Goal: Information Seeking & Learning: Understand process/instructions

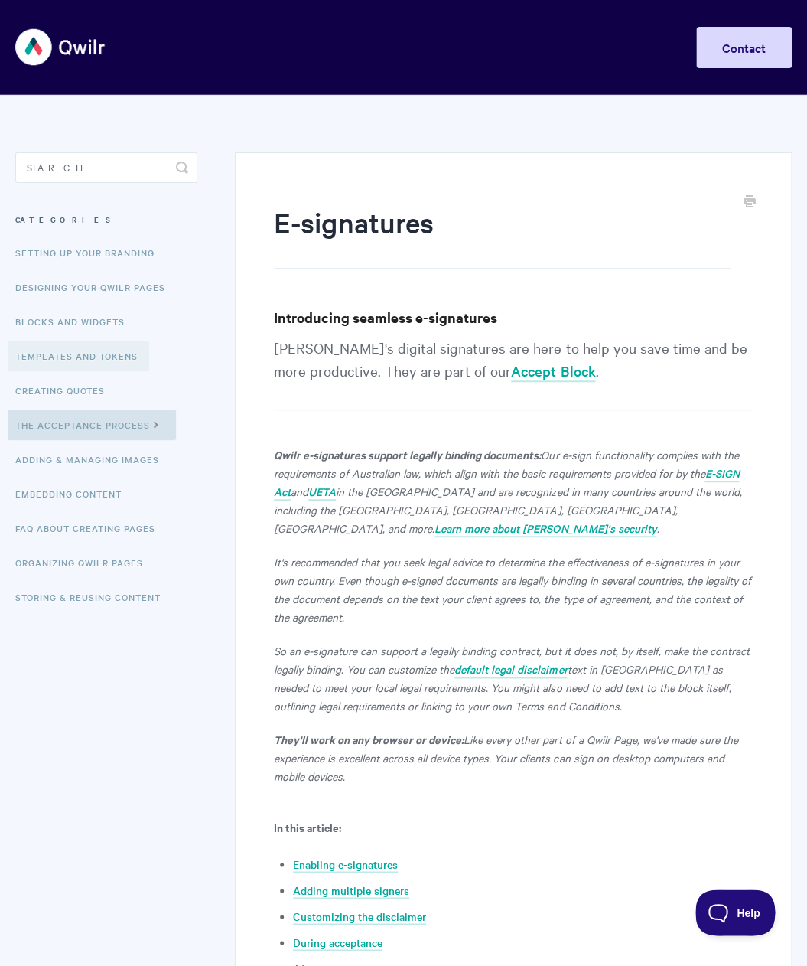
click at [71, 353] on link "Templates and Tokens" at bounding box center [79, 356] width 142 height 31
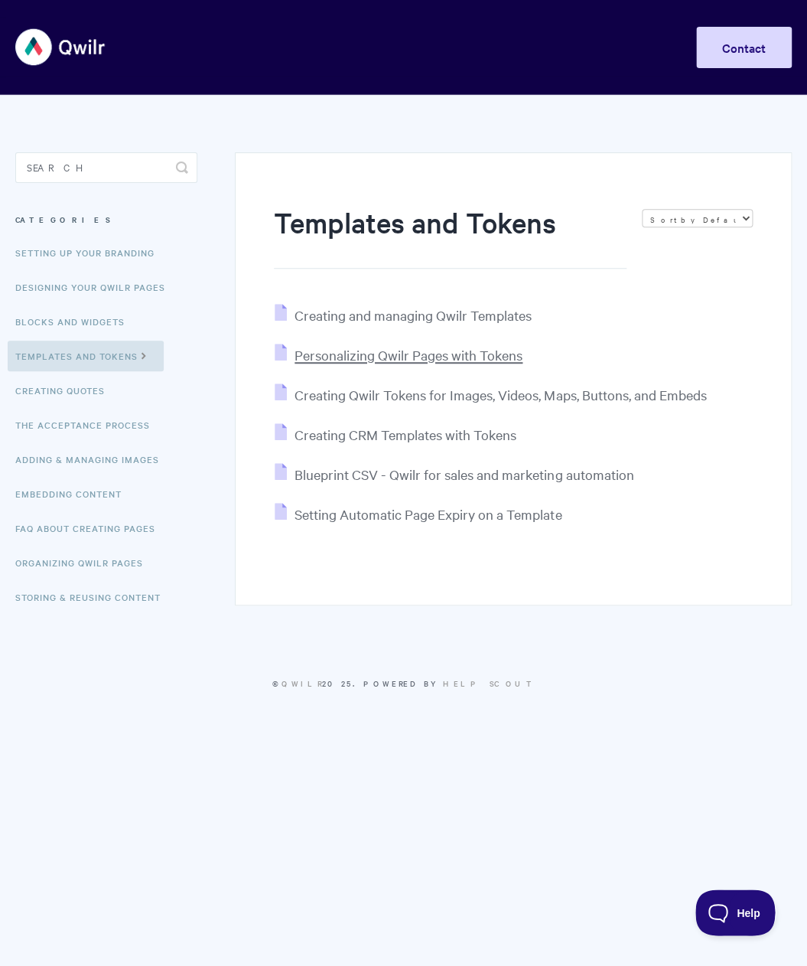
click at [378, 357] on span "Personalizing Qwilr Pages with Tokens" at bounding box center [409, 355] width 228 height 18
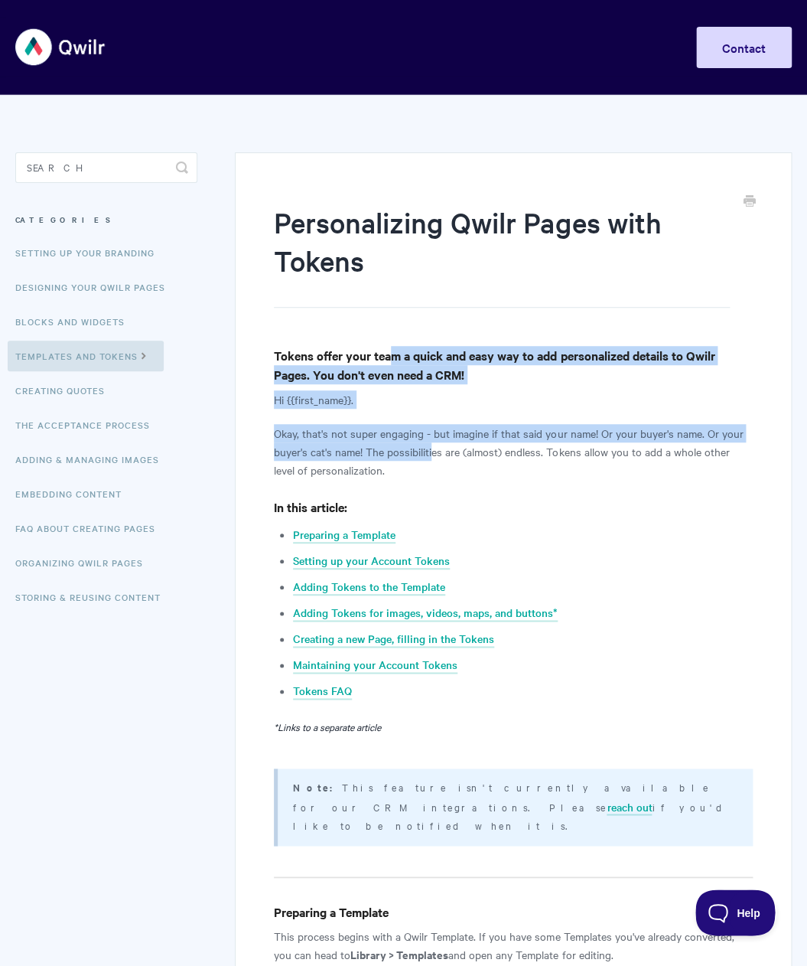
drag, startPoint x: 391, startPoint y: 360, endPoint x: 432, endPoint y: 444, distance: 93.1
click at [432, 444] on p "Okay, that's not super engaging - but imagine if that said your name! Or your b…" at bounding box center [513, 451] width 479 height 55
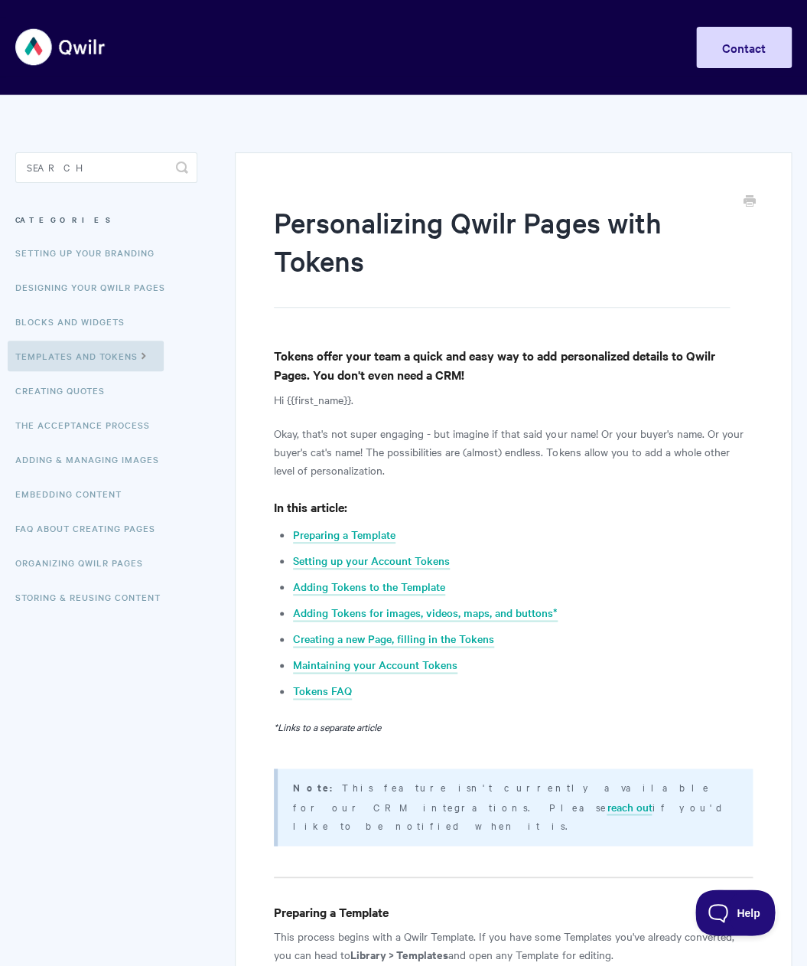
click at [393, 432] on p "Okay, that's not super engaging - but imagine if that said your name! Or your b…" at bounding box center [513, 451] width 479 height 55
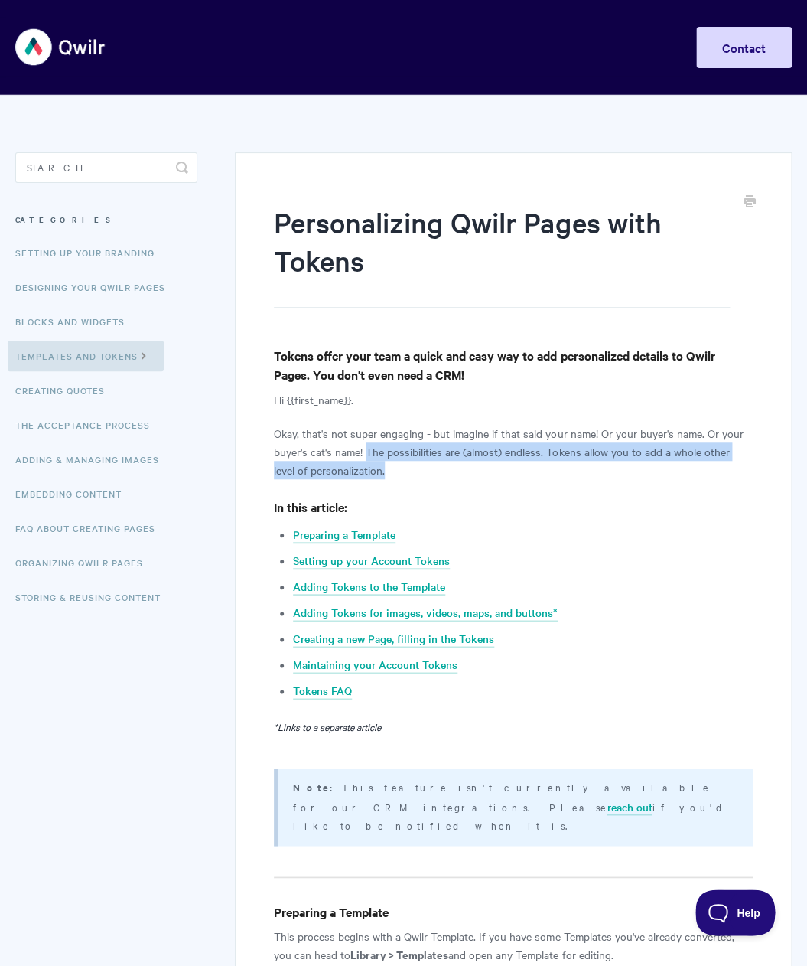
drag, startPoint x: 372, startPoint y: 451, endPoint x: 383, endPoint y: 472, distance: 24.3
click at [383, 472] on p "Okay, that's not super engaging - but imagine if that said your name! Or your b…" at bounding box center [513, 451] width 479 height 55
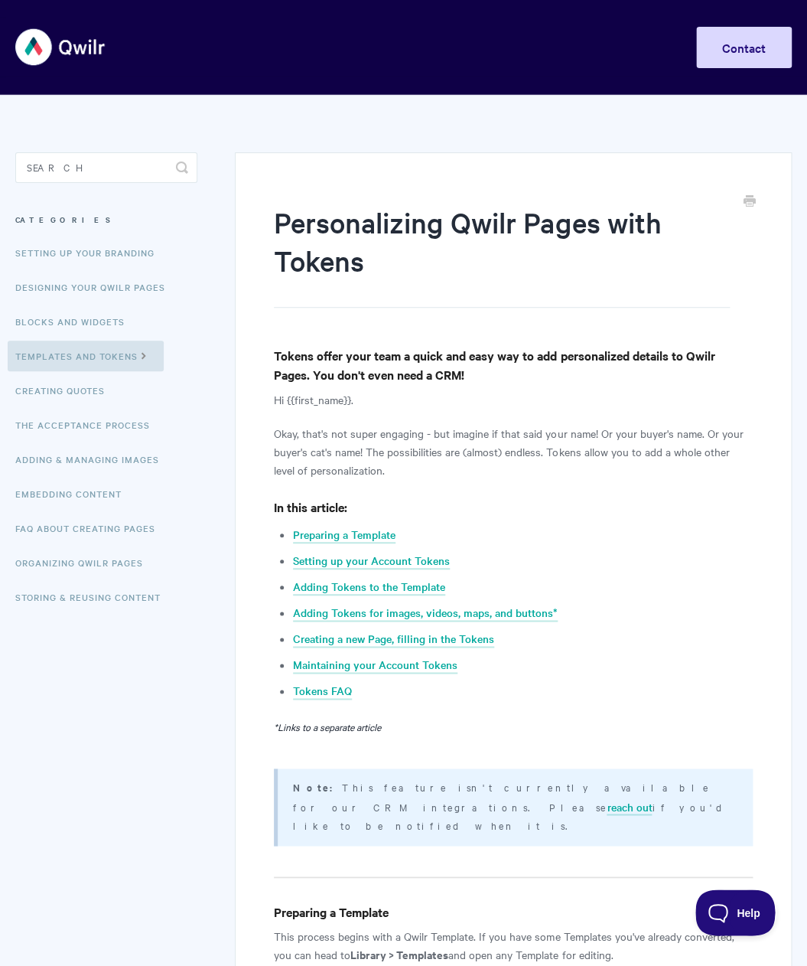
click at [383, 472] on p "Okay, that's not super engaging - but imagine if that said your name! Or your b…" at bounding box center [513, 451] width 479 height 55
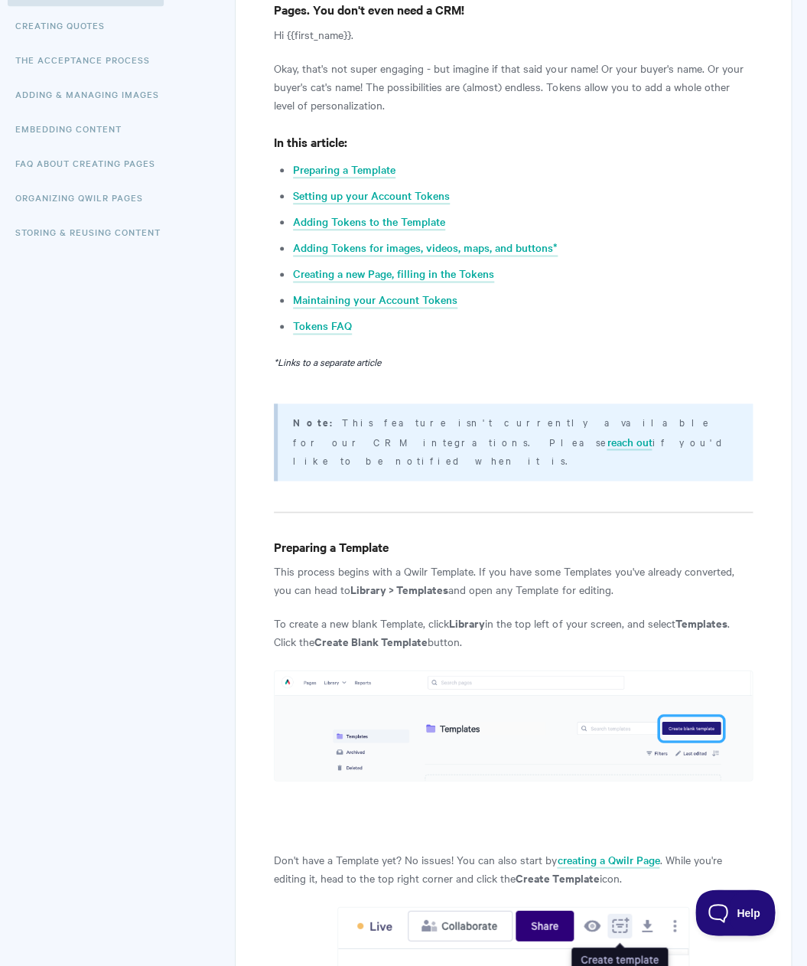
scroll to position [523, 0]
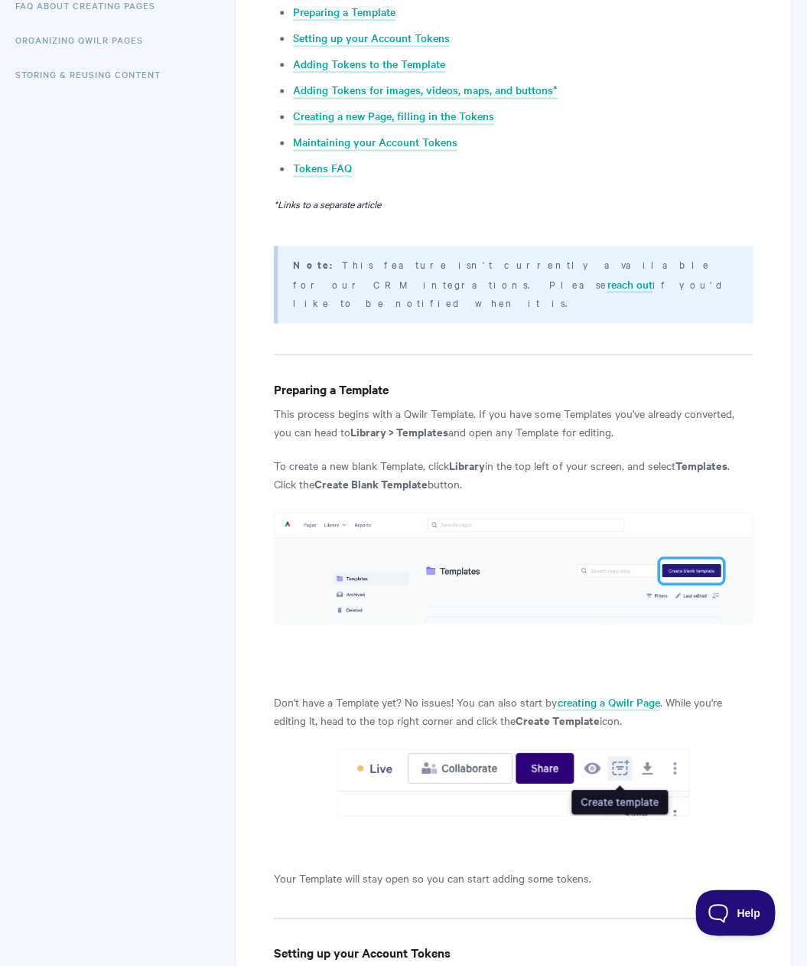
drag, startPoint x: 370, startPoint y: 399, endPoint x: 659, endPoint y: 422, distance: 290.2
click at [659, 422] on p "This process begins with a Qwilr Template. If you have some Templates you've al…" at bounding box center [513, 421] width 479 height 37
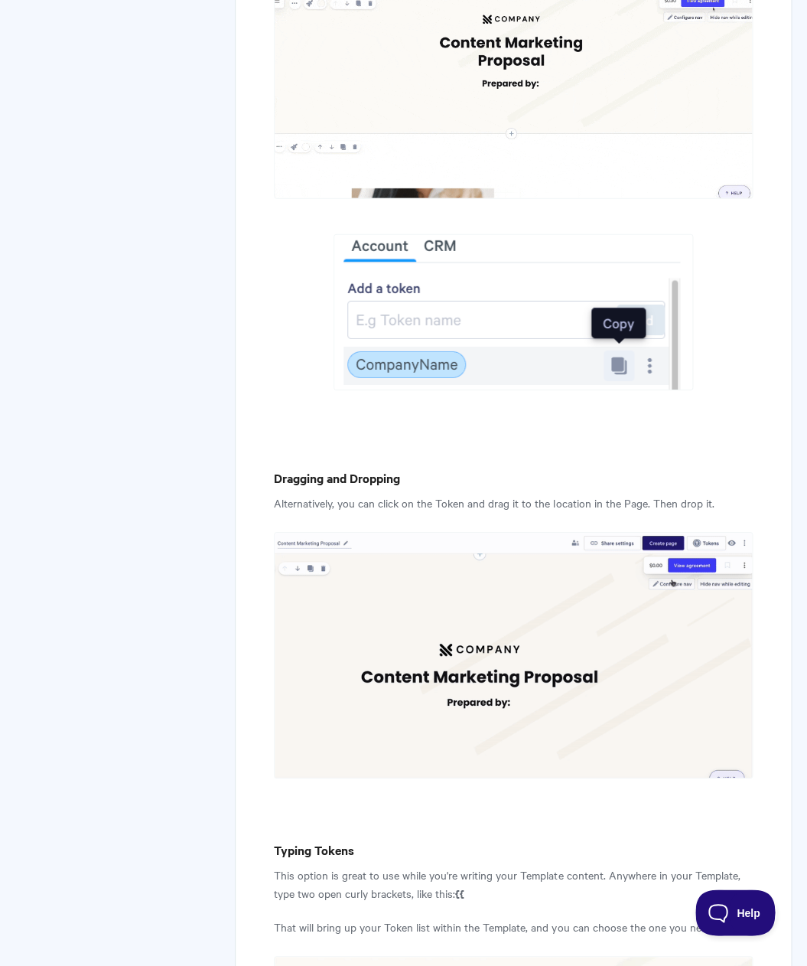
scroll to position [0, 0]
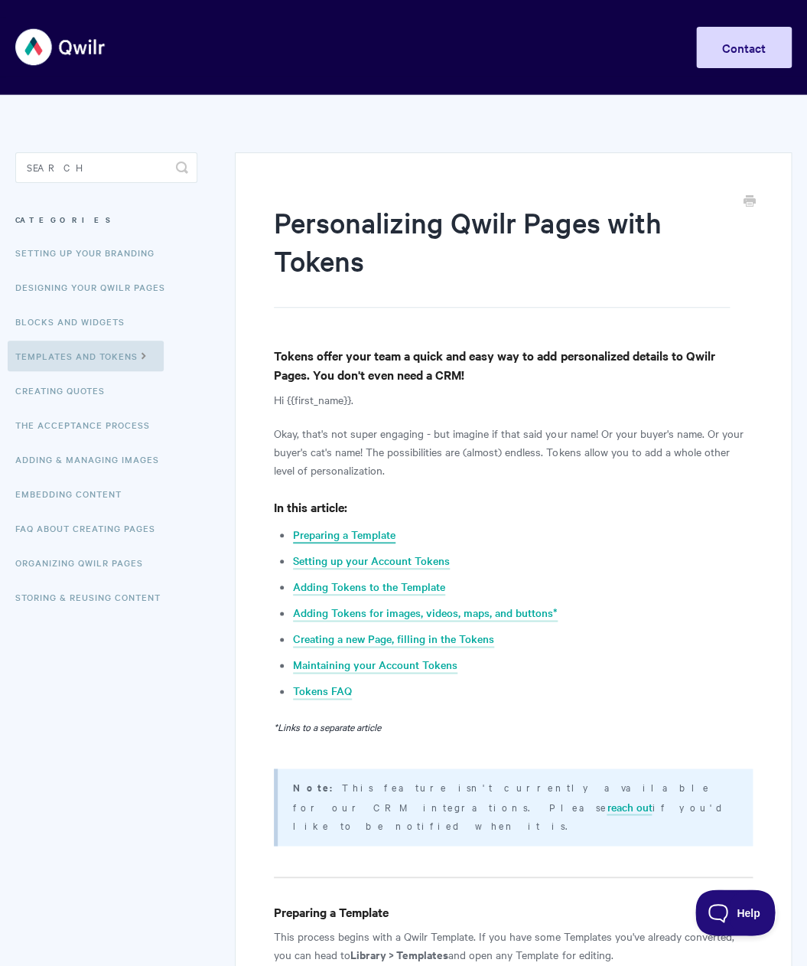
click at [383, 536] on link "Preparing a Template" at bounding box center [344, 534] width 103 height 17
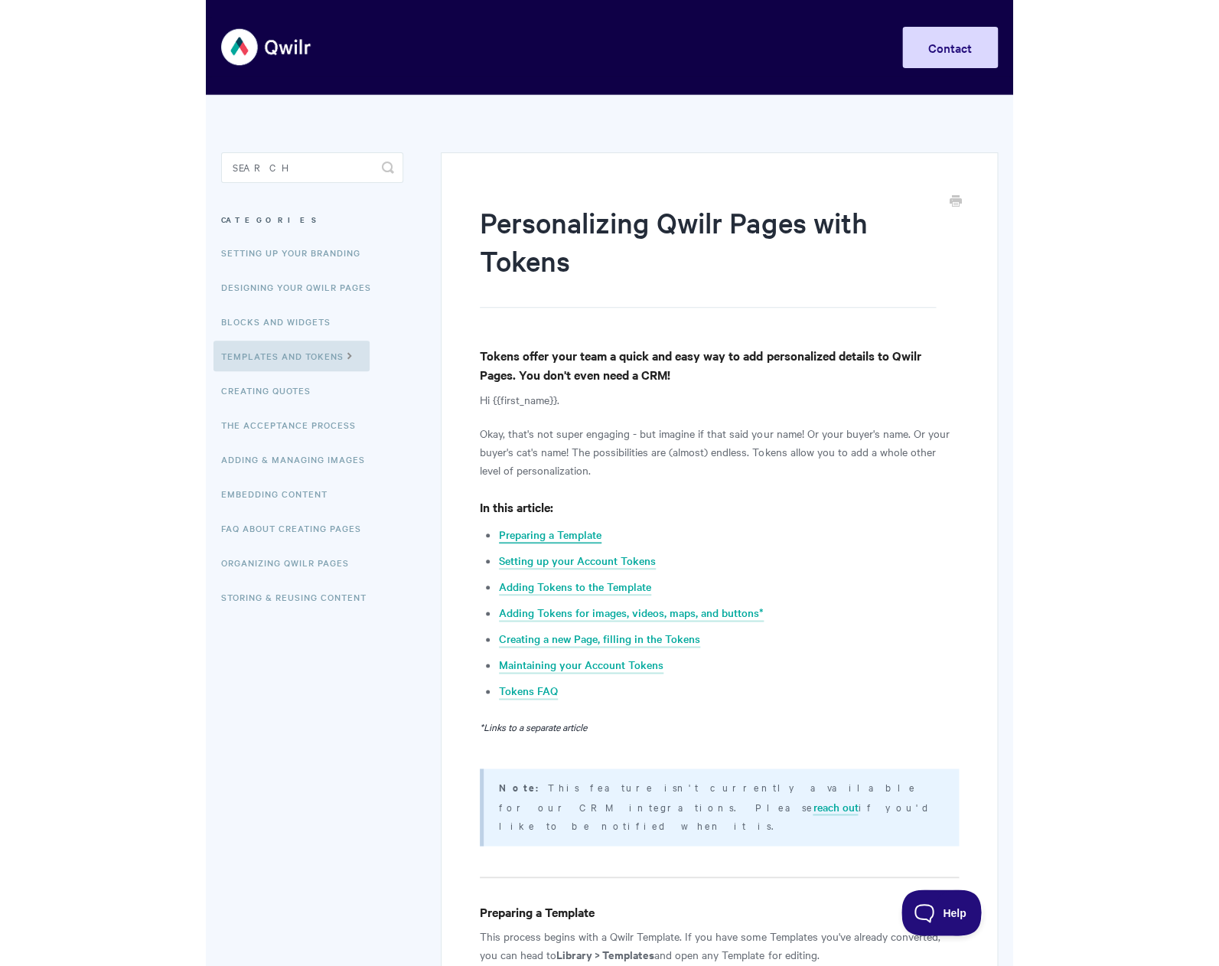
scroll to position [884, 0]
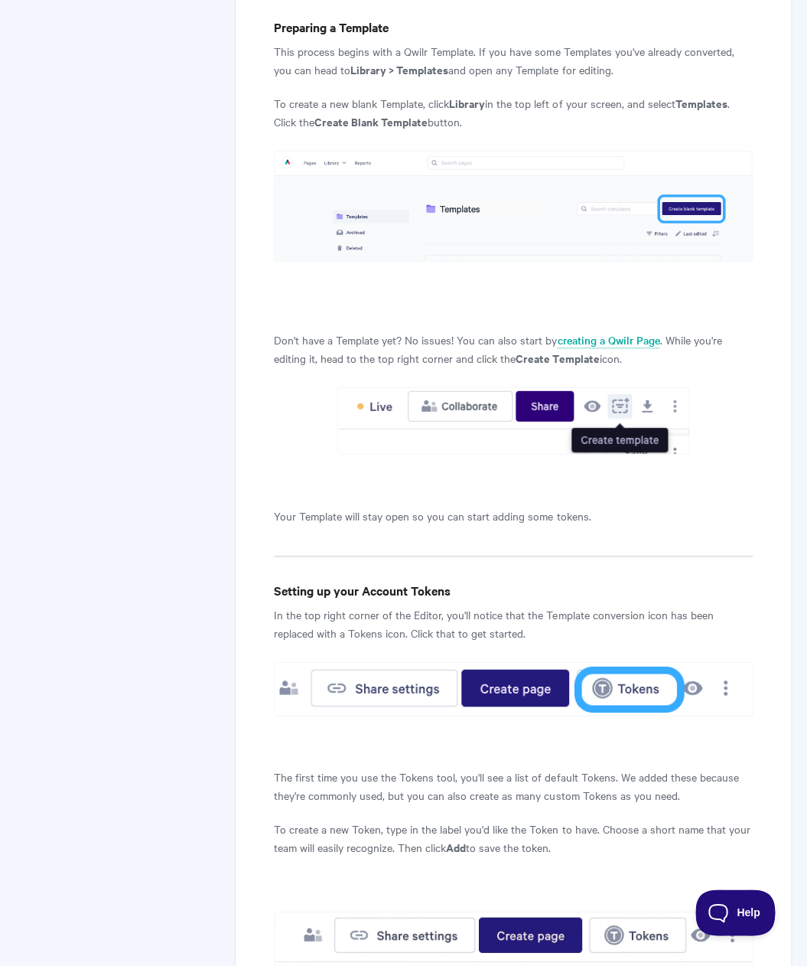
drag, startPoint x: 352, startPoint y: 52, endPoint x: 452, endPoint y: 55, distance: 99.5
click at [452, 55] on p "This process begins with a Qwilr Template. If you have some Templates you've al…" at bounding box center [513, 60] width 479 height 37
